Goal: Complete application form: Complete application form

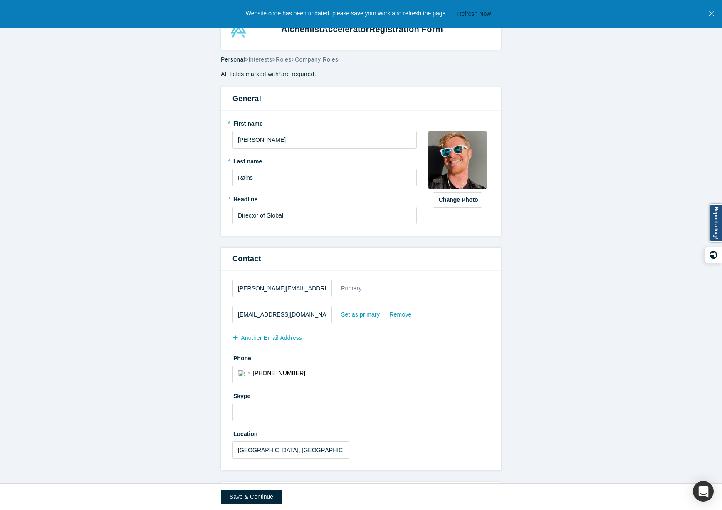
select select "US"
click at [275, 213] on input "Director of Global" at bounding box center [324, 215] width 184 height 17
click at [277, 213] on input "Director of Global" at bounding box center [324, 215] width 184 height 17
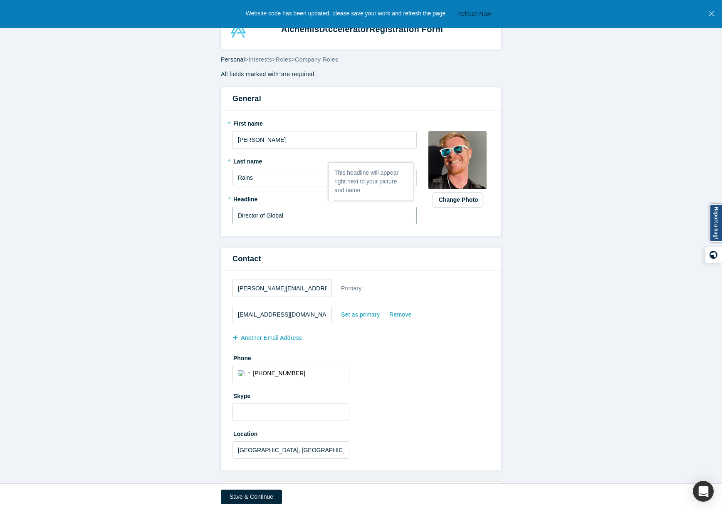
click at [277, 213] on input "Director of Global" at bounding box center [324, 215] width 184 height 17
type input "Managing Director"
click at [259, 494] on button "Save & Continue" at bounding box center [251, 496] width 61 height 15
